Goal: Consume media (video, audio): Consume media (video, audio)

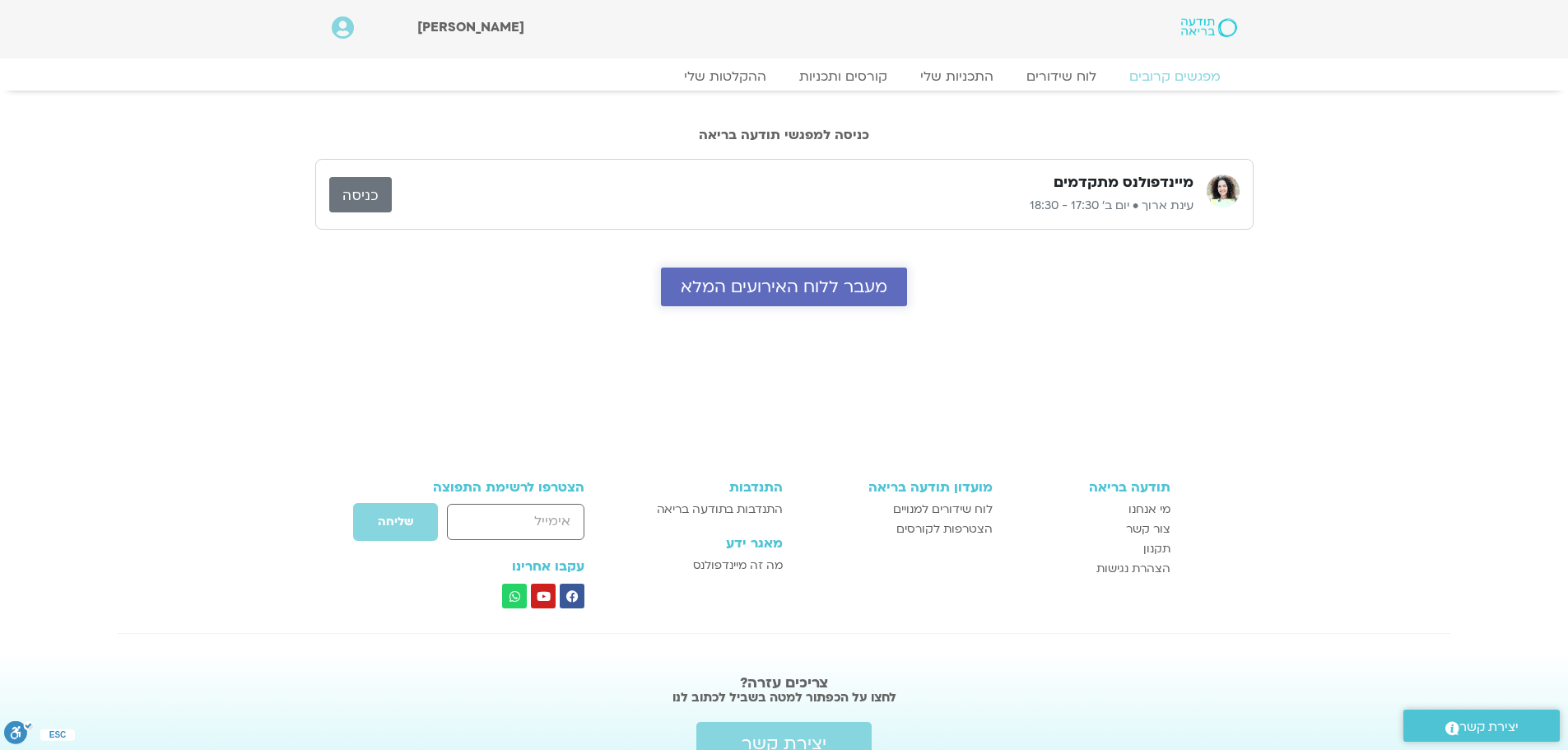
click at [852, 288] on span "מעבר ללוח האירועים המלא" at bounding box center [784, 287] width 206 height 19
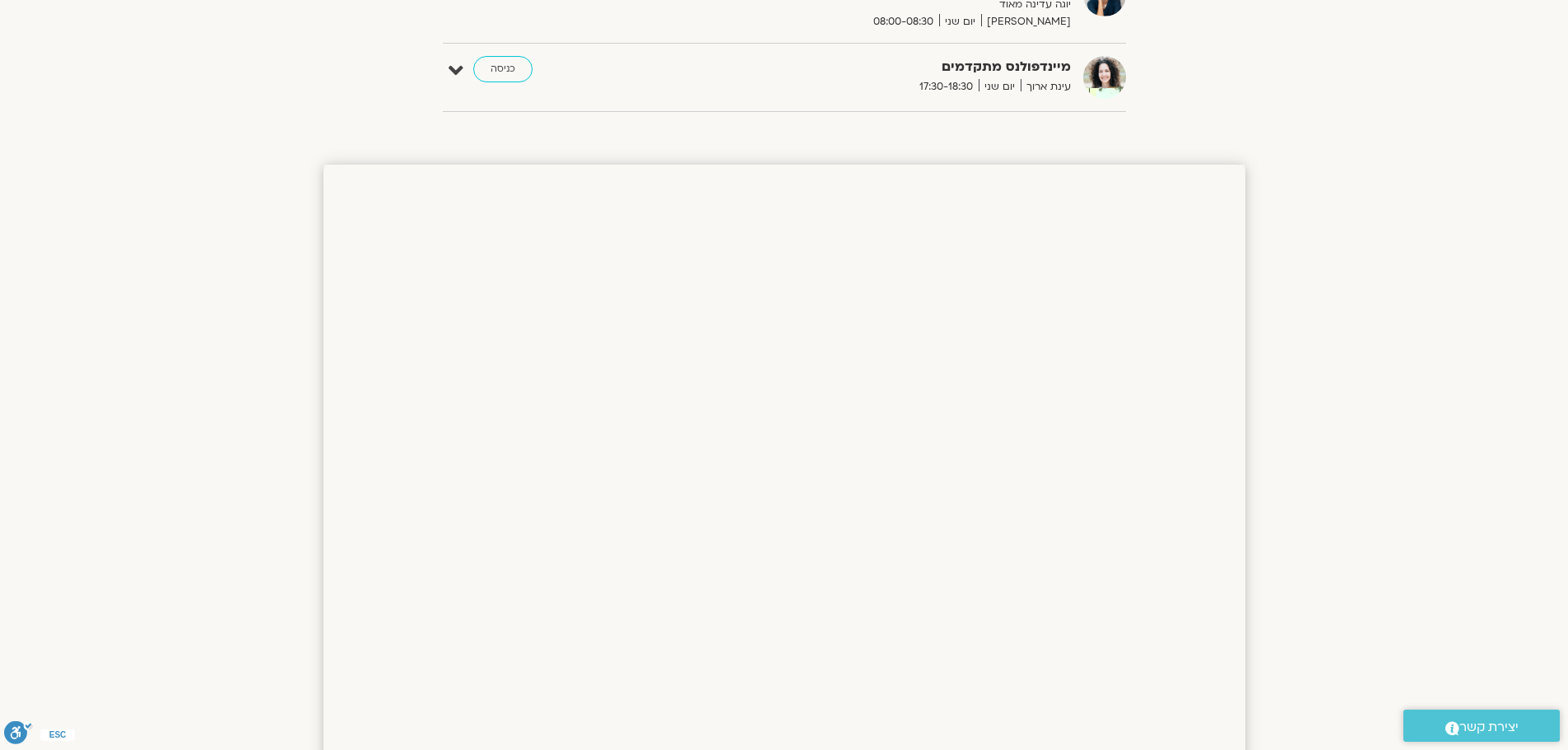
scroll to position [141, 0]
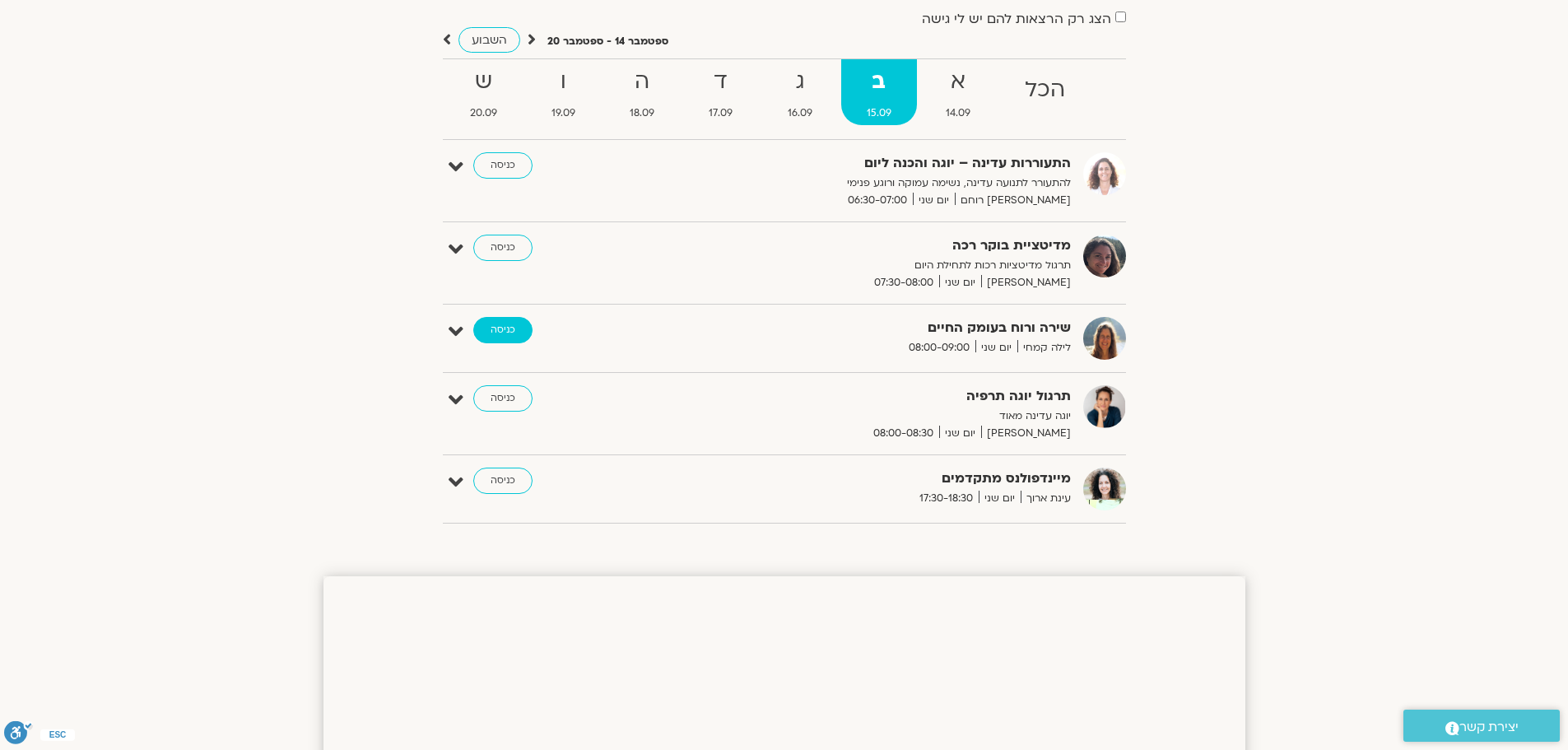
click at [483, 330] on link "כניסה" at bounding box center [503, 330] width 60 height 27
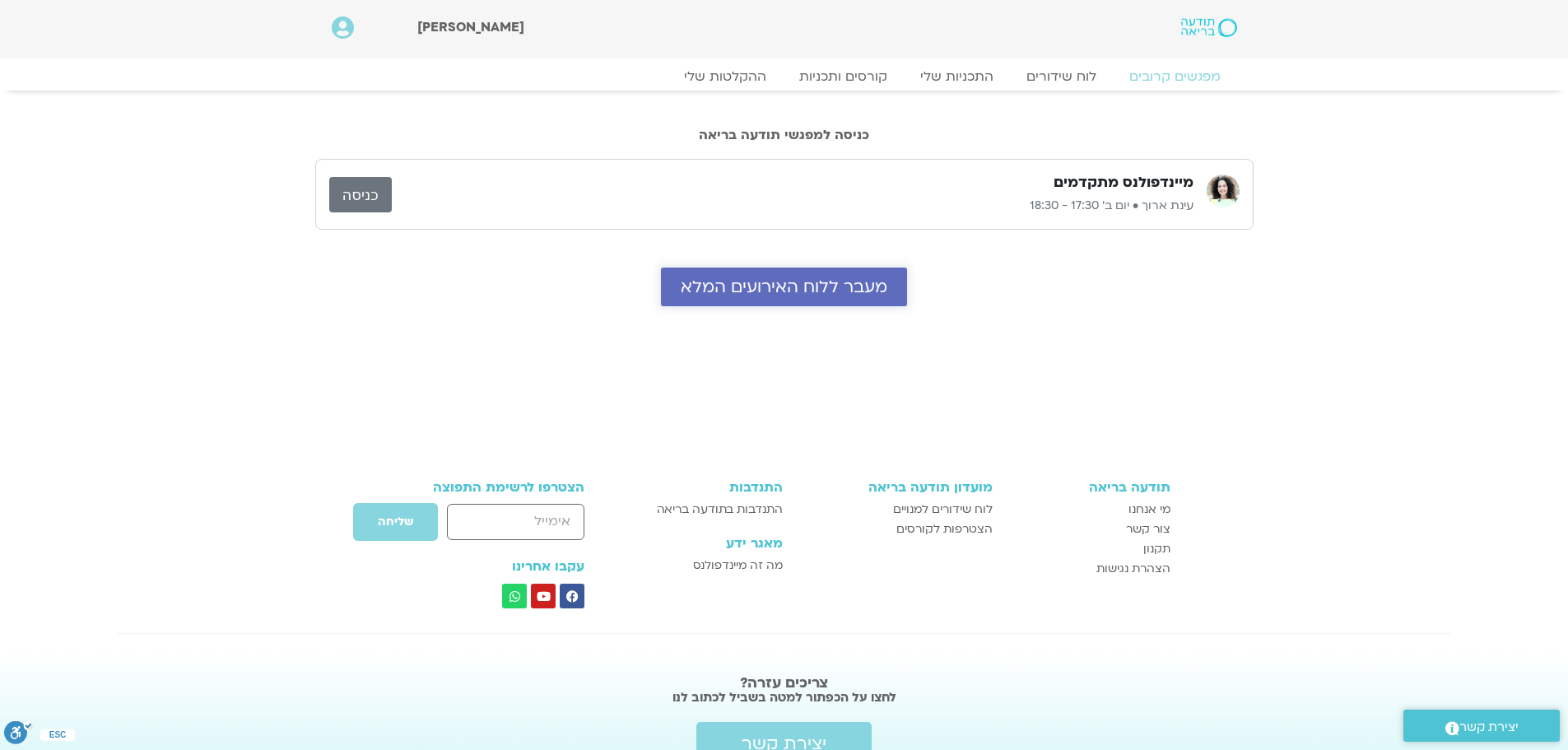
click at [834, 294] on span "מעבר ללוח האירועים המלא" at bounding box center [784, 287] width 206 height 19
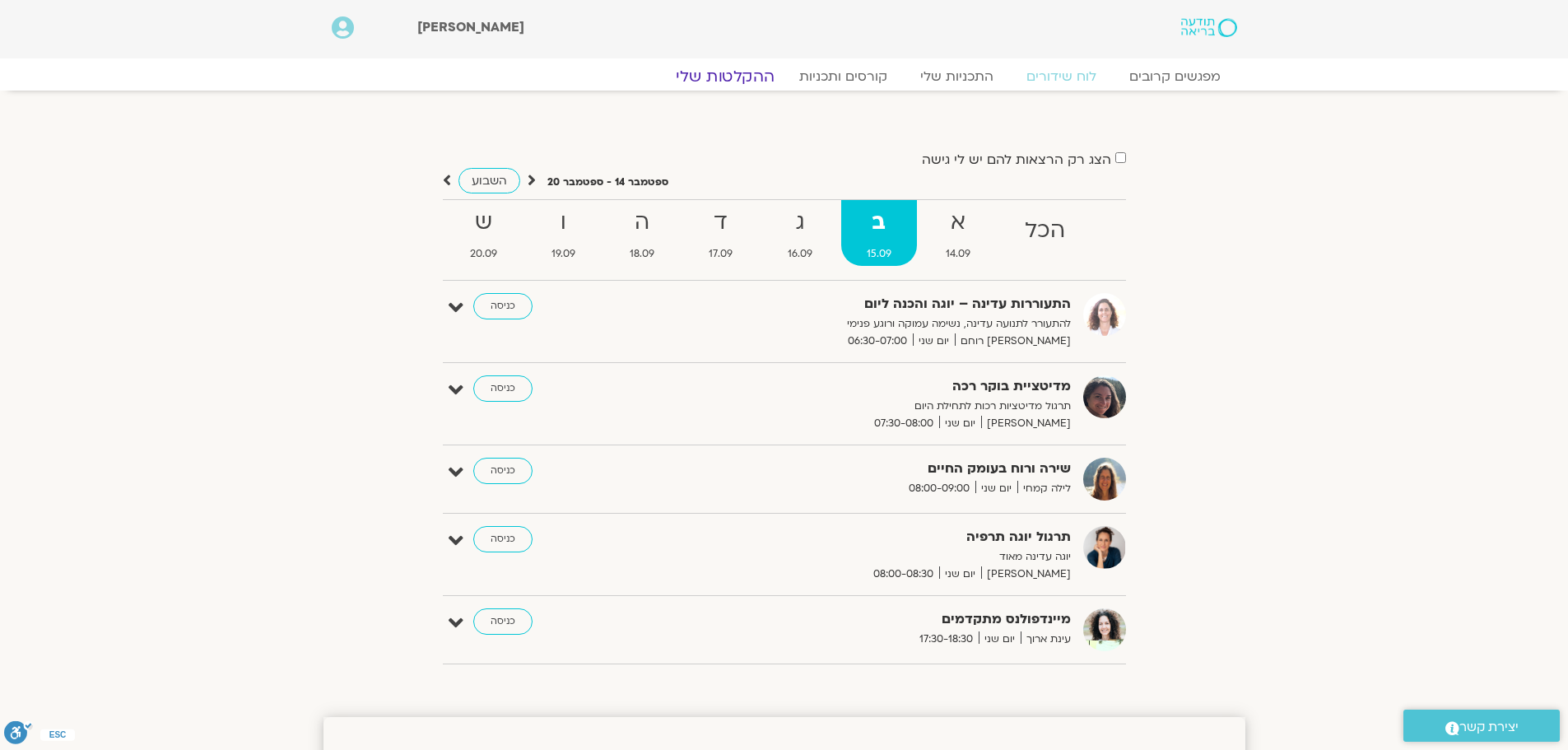
click at [739, 76] on link "ההקלטות שלי" at bounding box center [725, 76] width 138 height 20
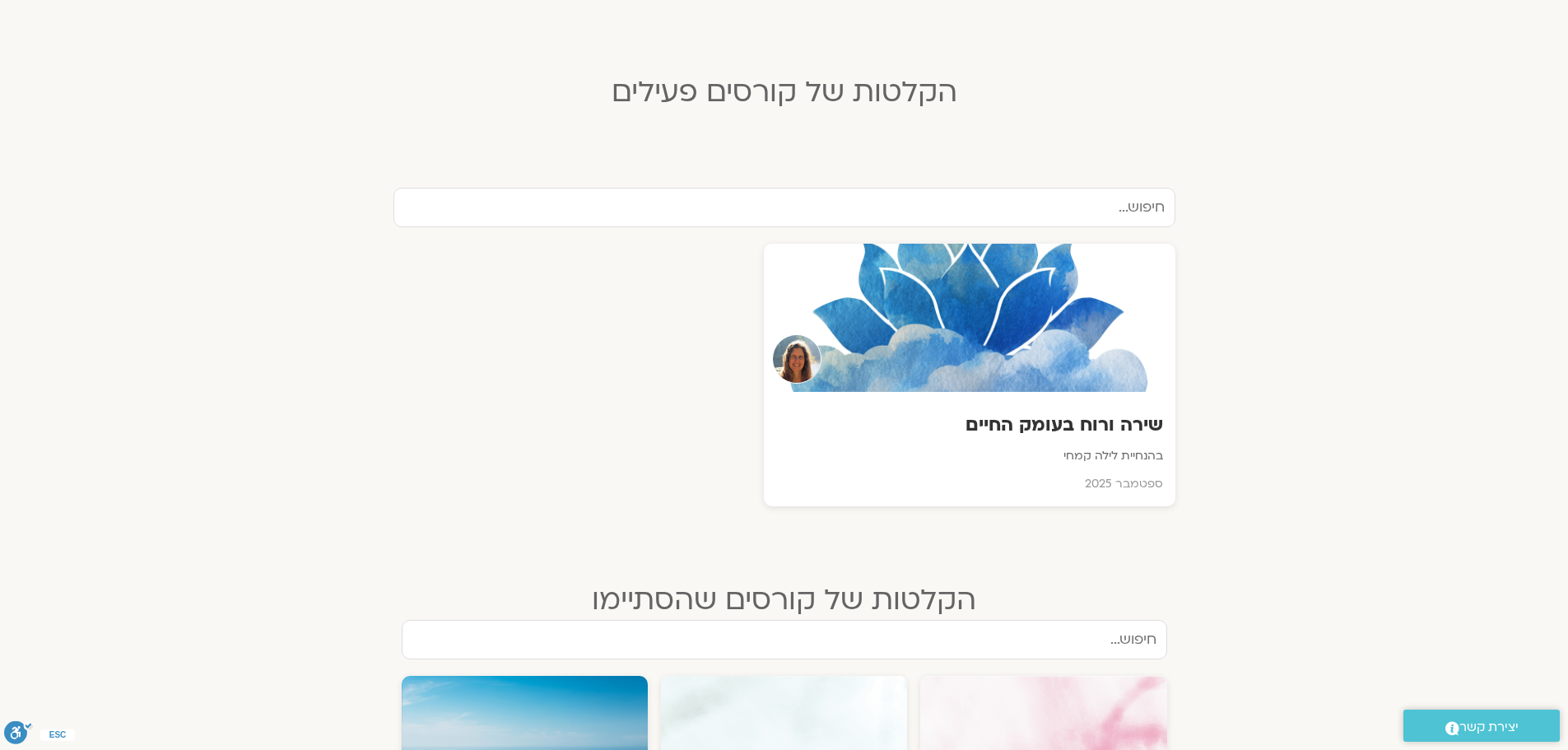
scroll to position [412, 0]
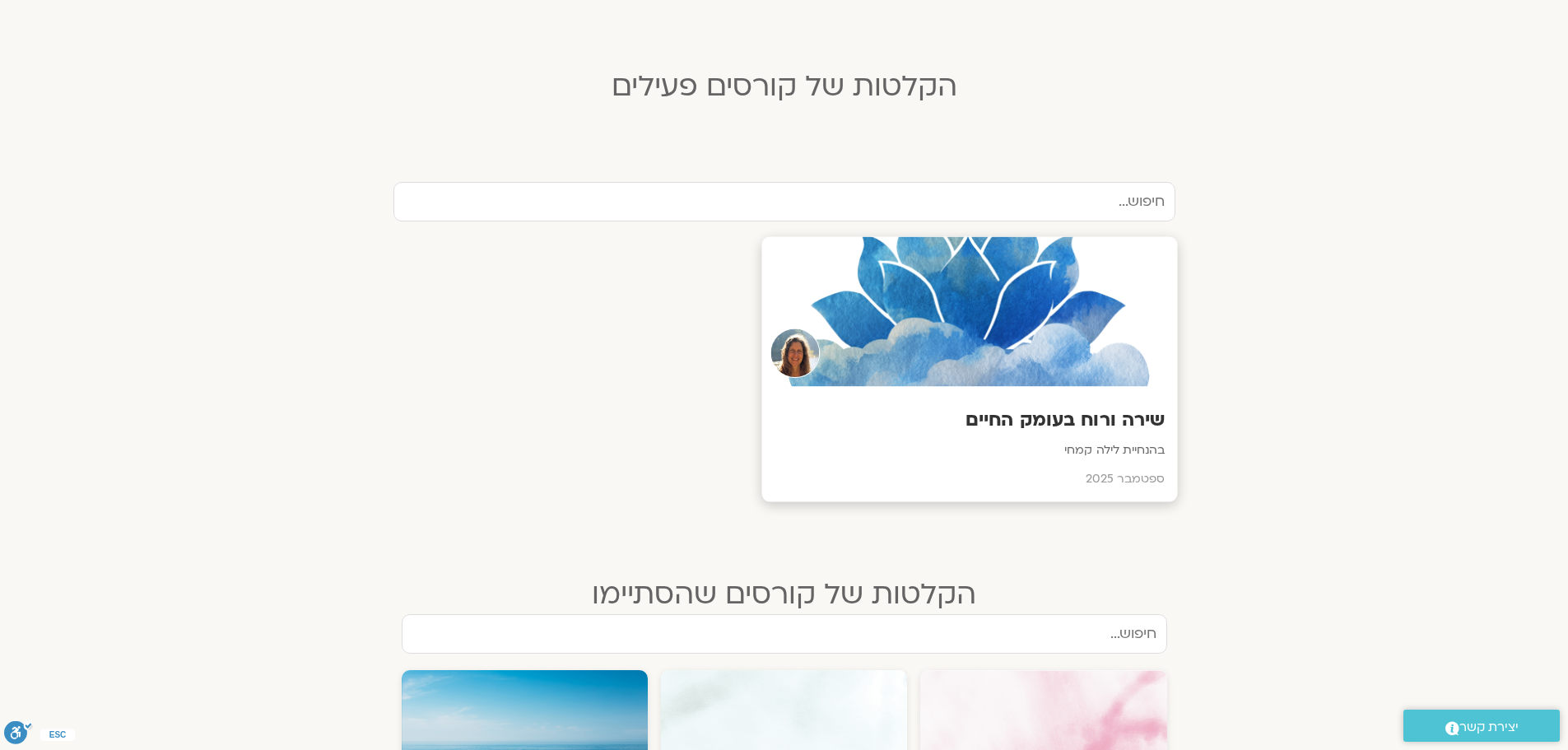
click at [1117, 438] on div "שירה ורוח בעומק החיים בהנחיית לילה [PERSON_NAME][DATE]" at bounding box center [969, 445] width 416 height 116
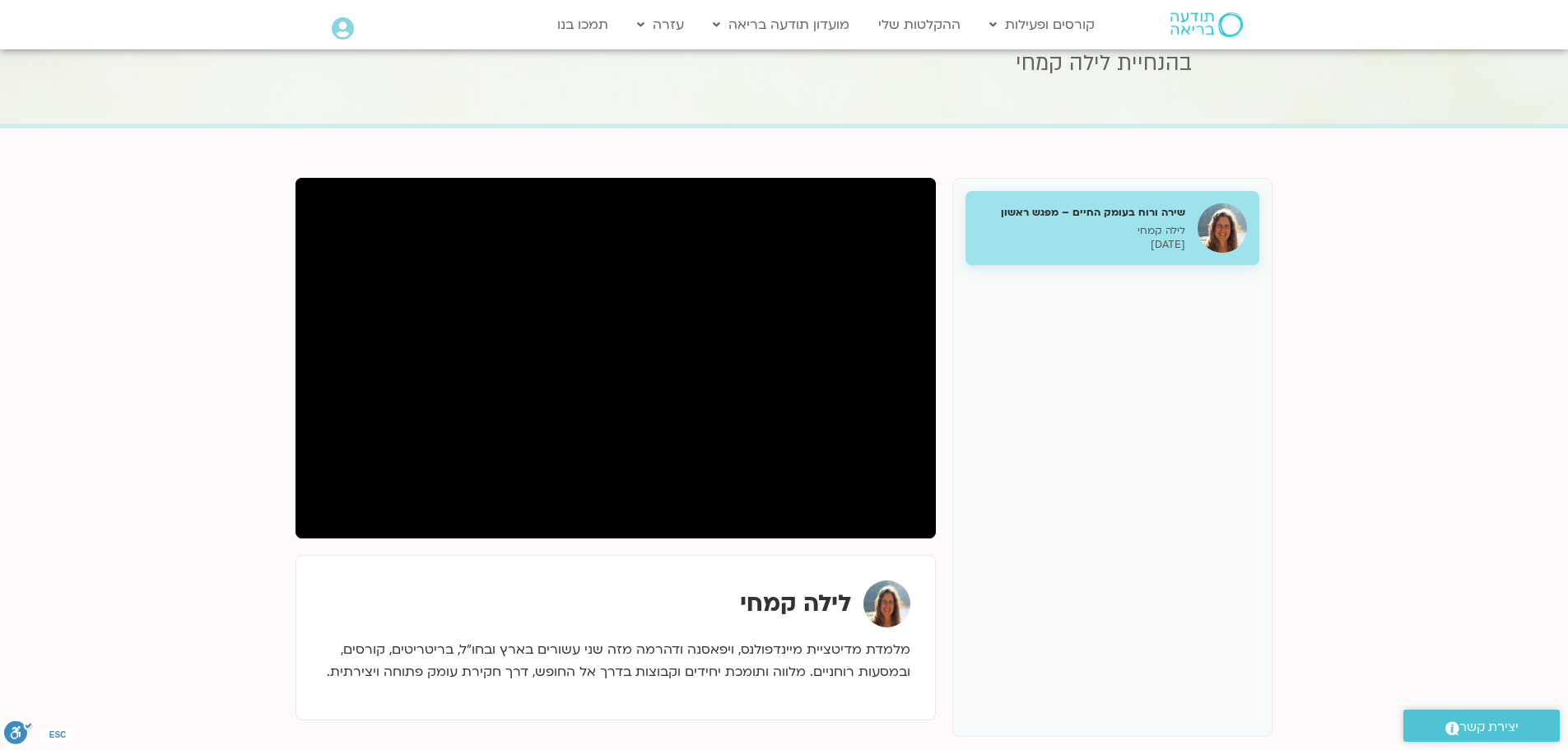
scroll to position [82, 0]
